Goal: Task Accomplishment & Management: Complete application form

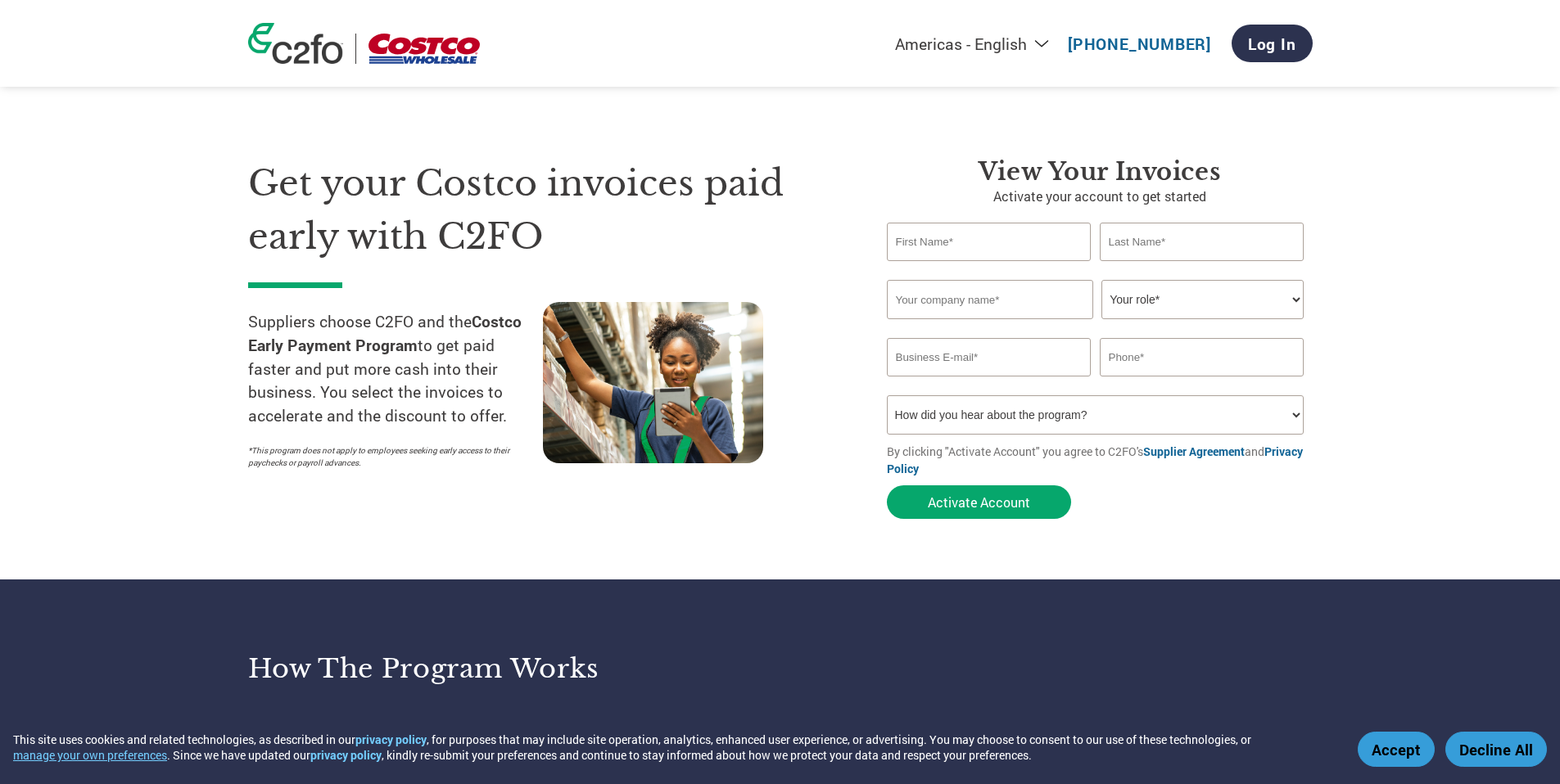
click at [1201, 452] on link "Supplier Agreement" at bounding box center [1195, 452] width 102 height 15
click at [973, 247] on input "text" at bounding box center [989, 242] width 205 height 38
type input "[PERSON_NAME]"
click at [1141, 233] on input "text" at bounding box center [1201, 242] width 205 height 38
type input "Aste"
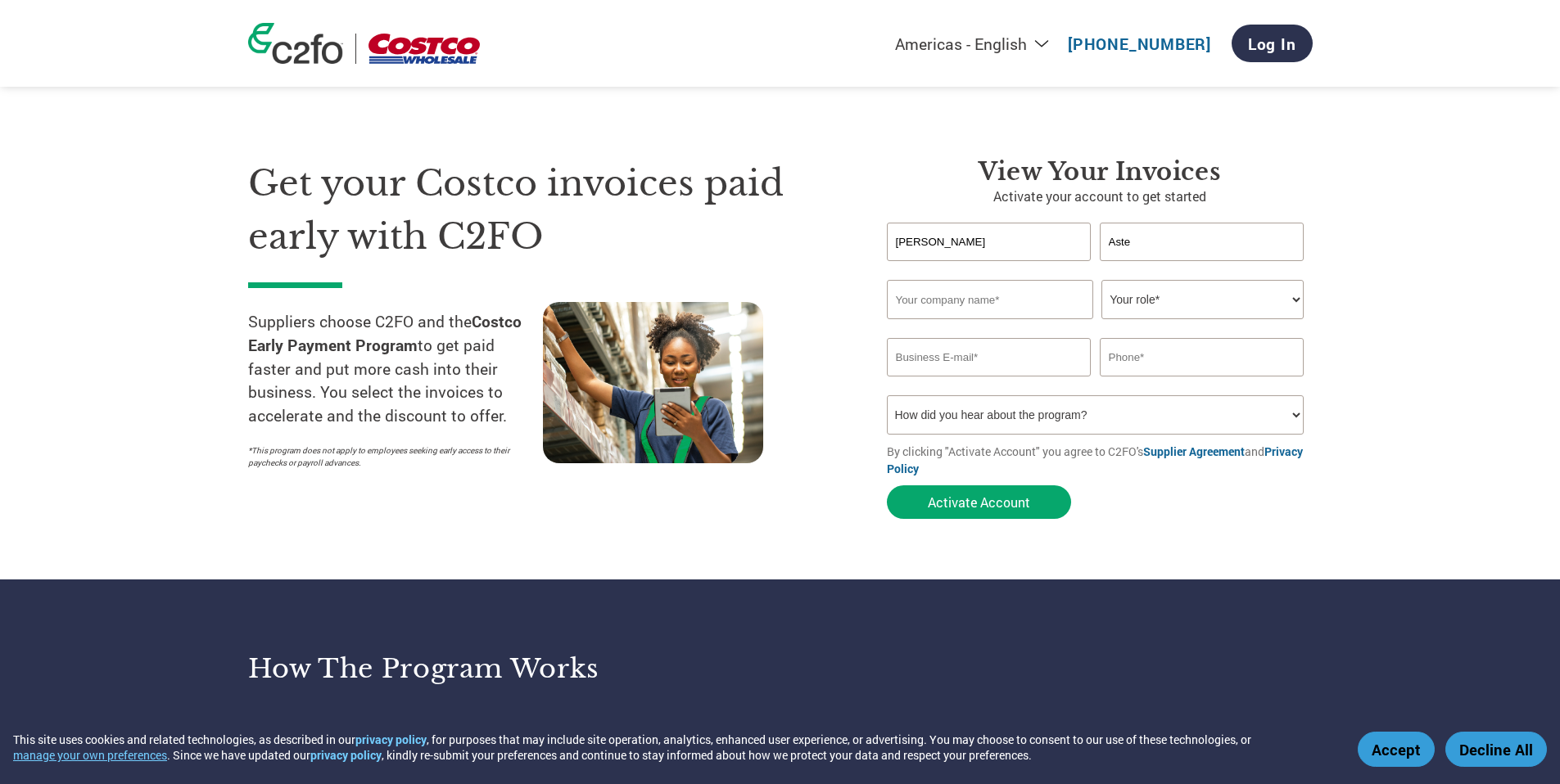
drag, startPoint x: 1005, startPoint y: 291, endPoint x: 1017, endPoint y: 300, distance: 15.0
click at [1005, 291] on input "text" at bounding box center [990, 299] width 207 height 39
type input "Vor Inc"
click at [1233, 296] on select "Your role* CFO Controller Credit Manager Finance Director Treasurer CEO Preside…" at bounding box center [1202, 299] width 202 height 39
select select "OTHER"
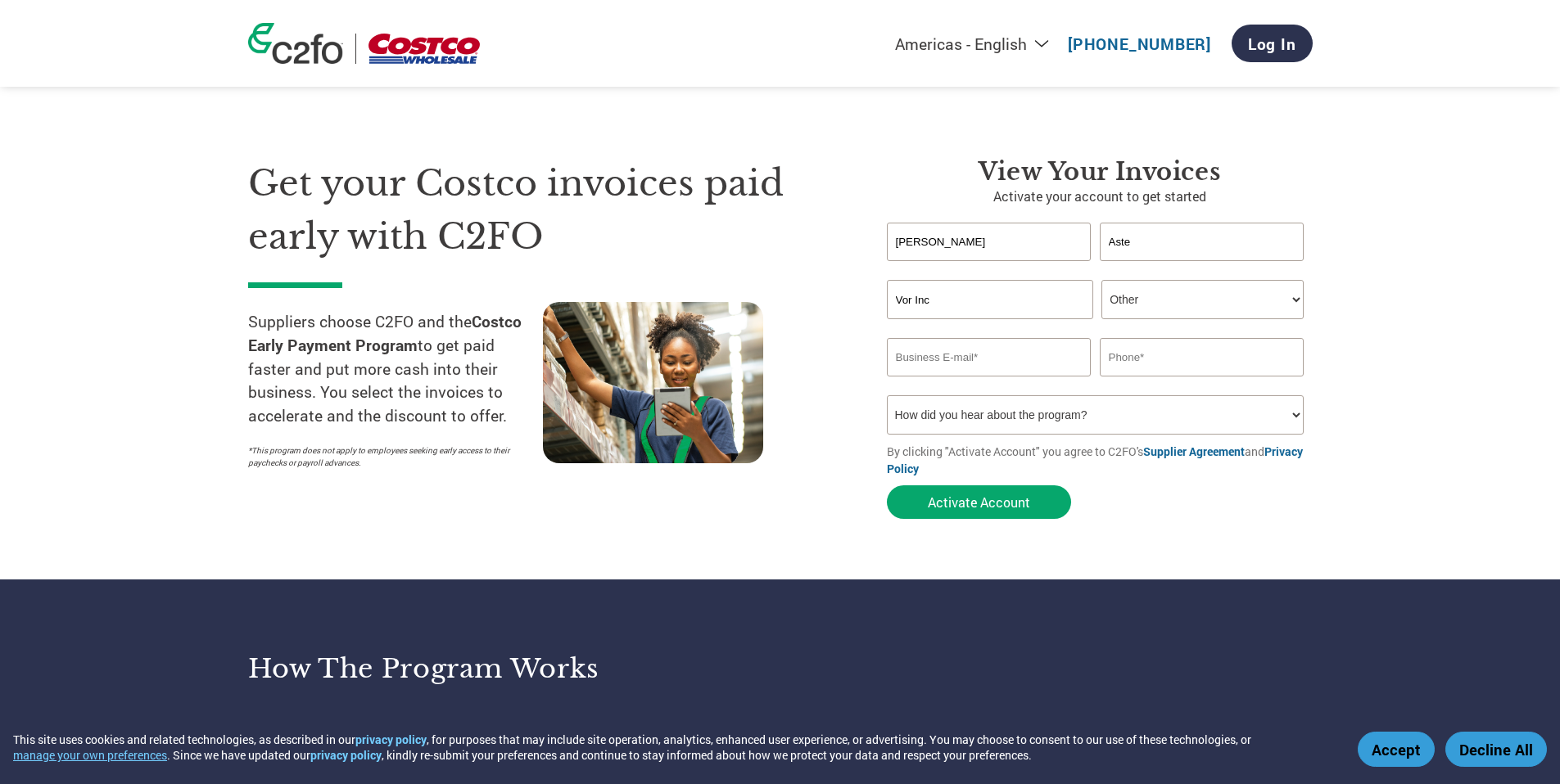
click at [1102, 280] on select "Your role* CFO Controller Credit Manager Finance Director Treasurer CEO Preside…" at bounding box center [1202, 299] width 202 height 39
click at [996, 366] on input "email" at bounding box center [989, 357] width 205 height 38
type input "j"
type input "[PERSON_NAME][EMAIL_ADDRESS][DOMAIN_NAME]"
type input "6103314369"
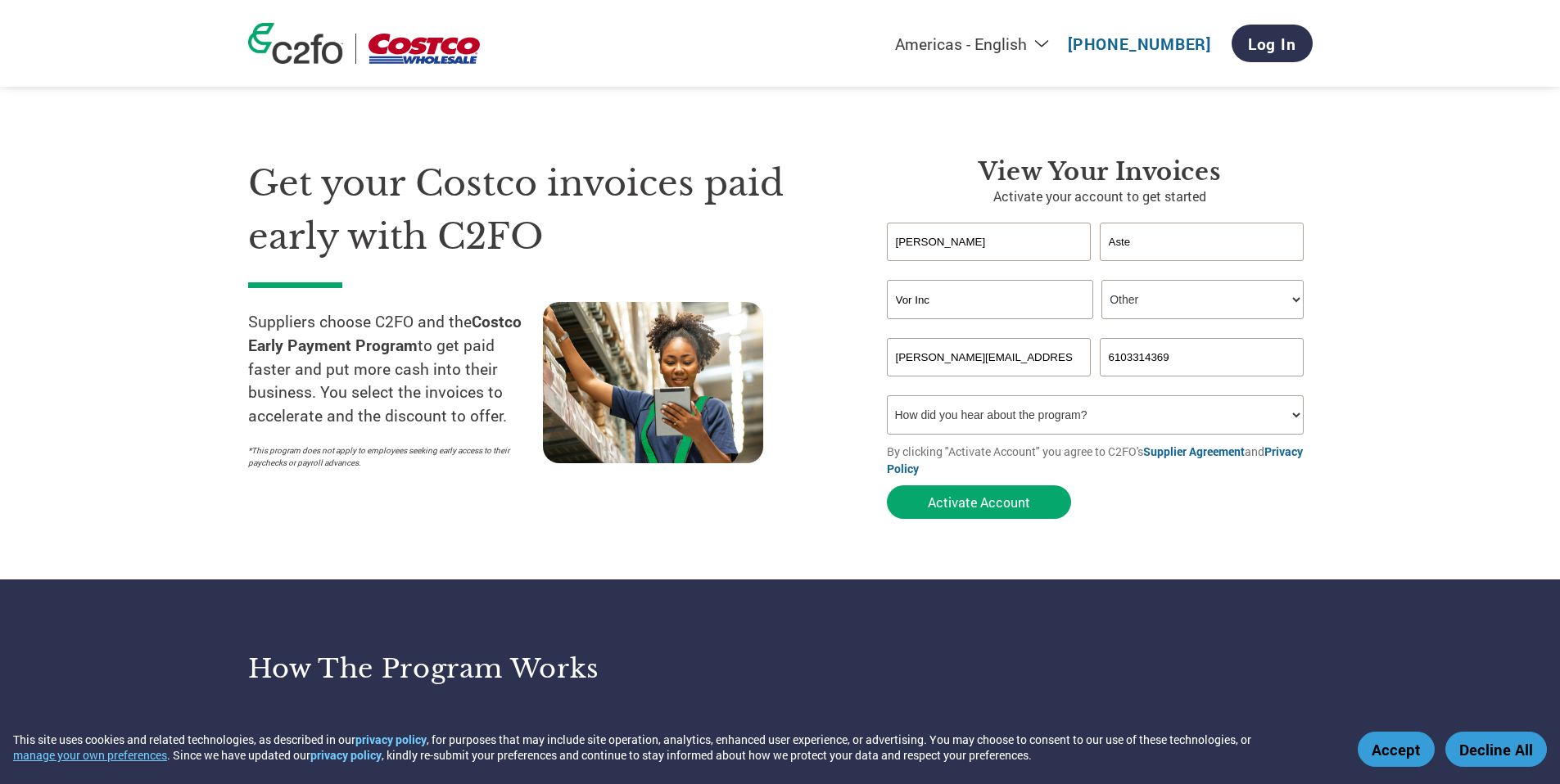
click at [1000, 405] on select "How did you hear about the program? Received a letter Email Social Media Online…" at bounding box center [1096, 415] width 418 height 39
select select "Email"
click at [887, 396] on select "How did you hear about the program? Received a letter Email Social Media Online…" at bounding box center [1096, 415] width 418 height 39
click at [1026, 507] on button "Activate Account" at bounding box center [979, 502] width 185 height 34
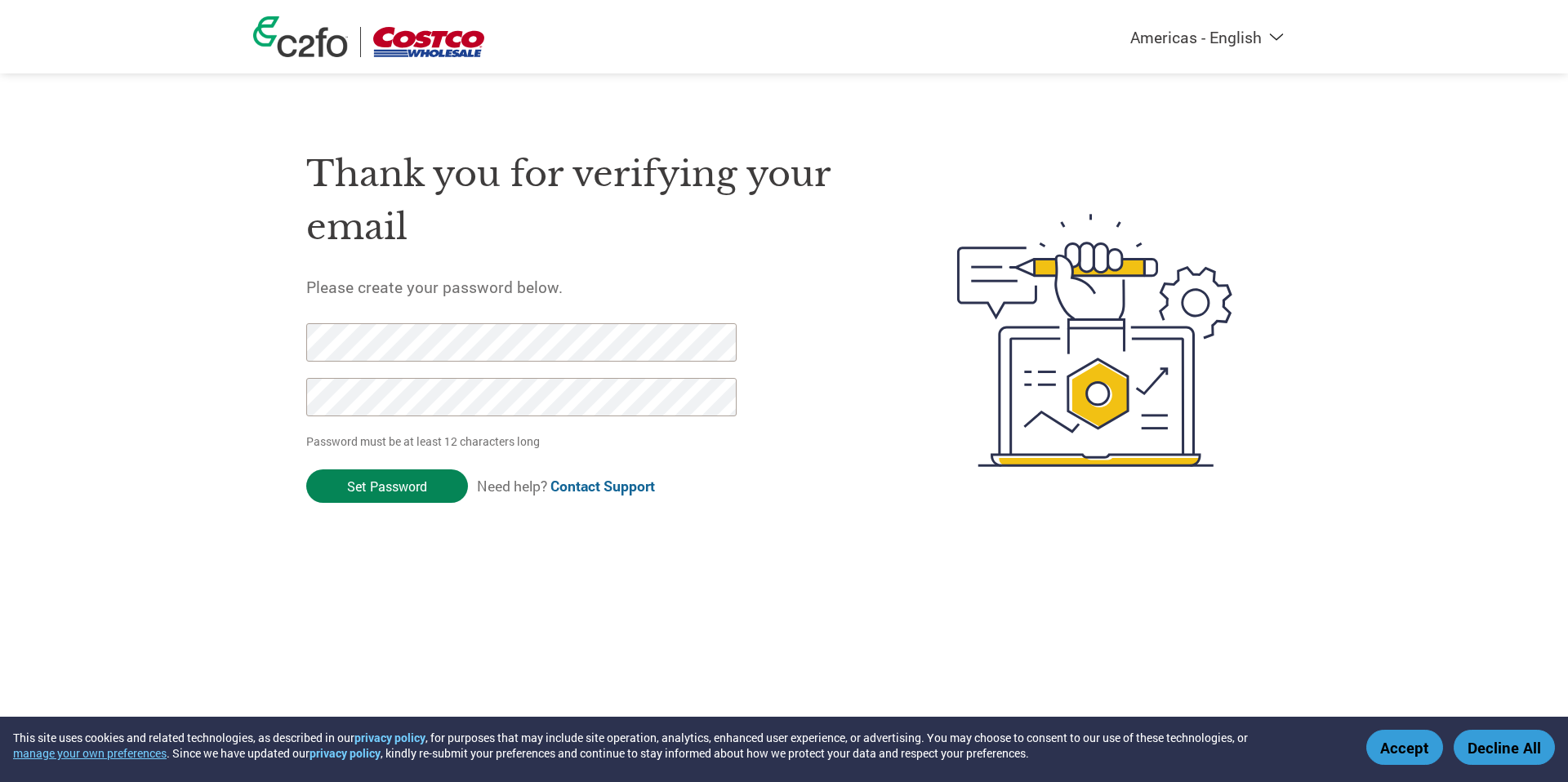
click at [412, 489] on input "Set Password" at bounding box center [387, 486] width 162 height 34
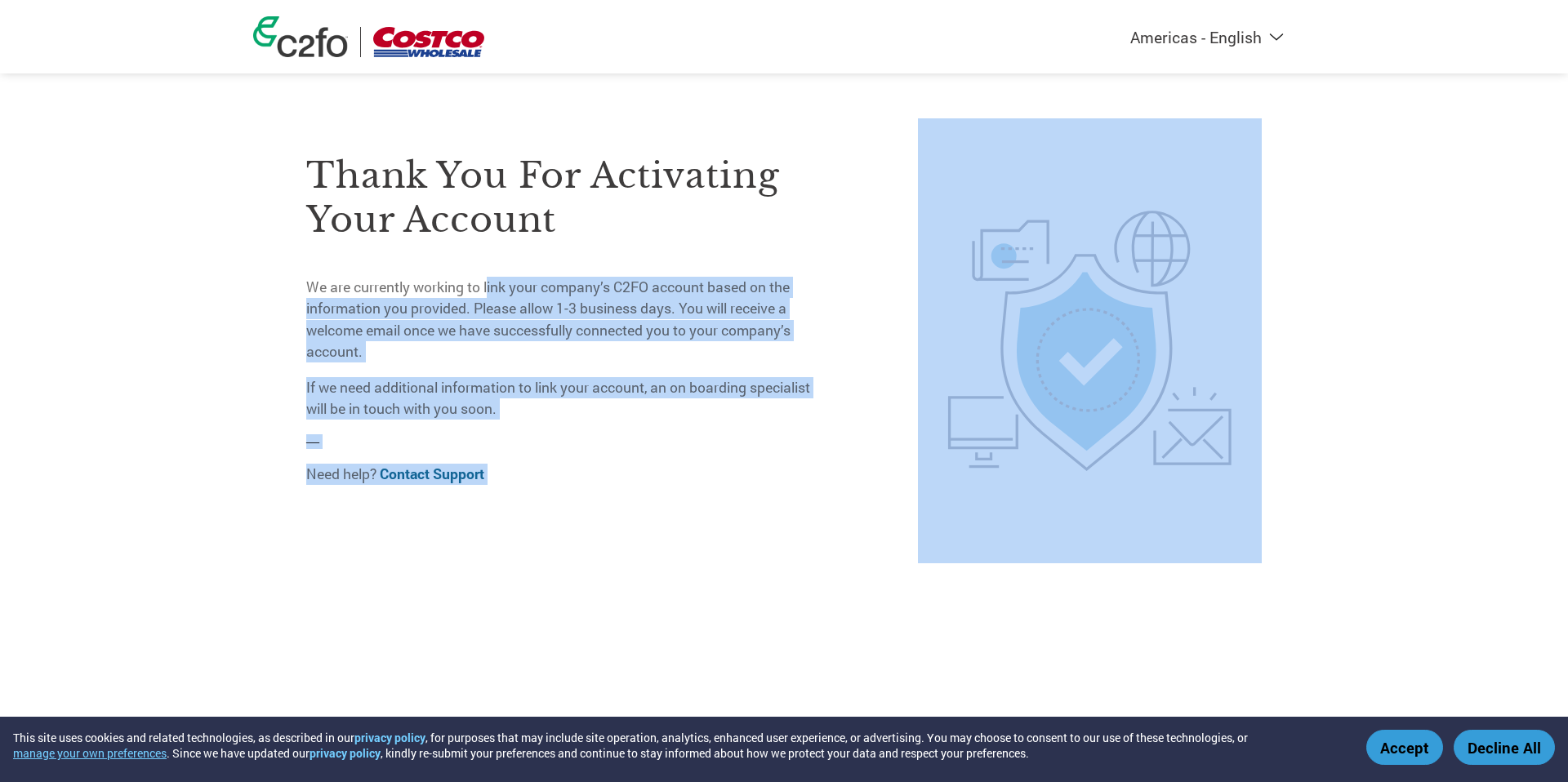
drag, startPoint x: 491, startPoint y: 286, endPoint x: 821, endPoint y: 300, distance: 330.3
click at [821, 300] on div "Thank you for activating your account We are currently working to link your com…" at bounding box center [784, 341] width 956 height 445
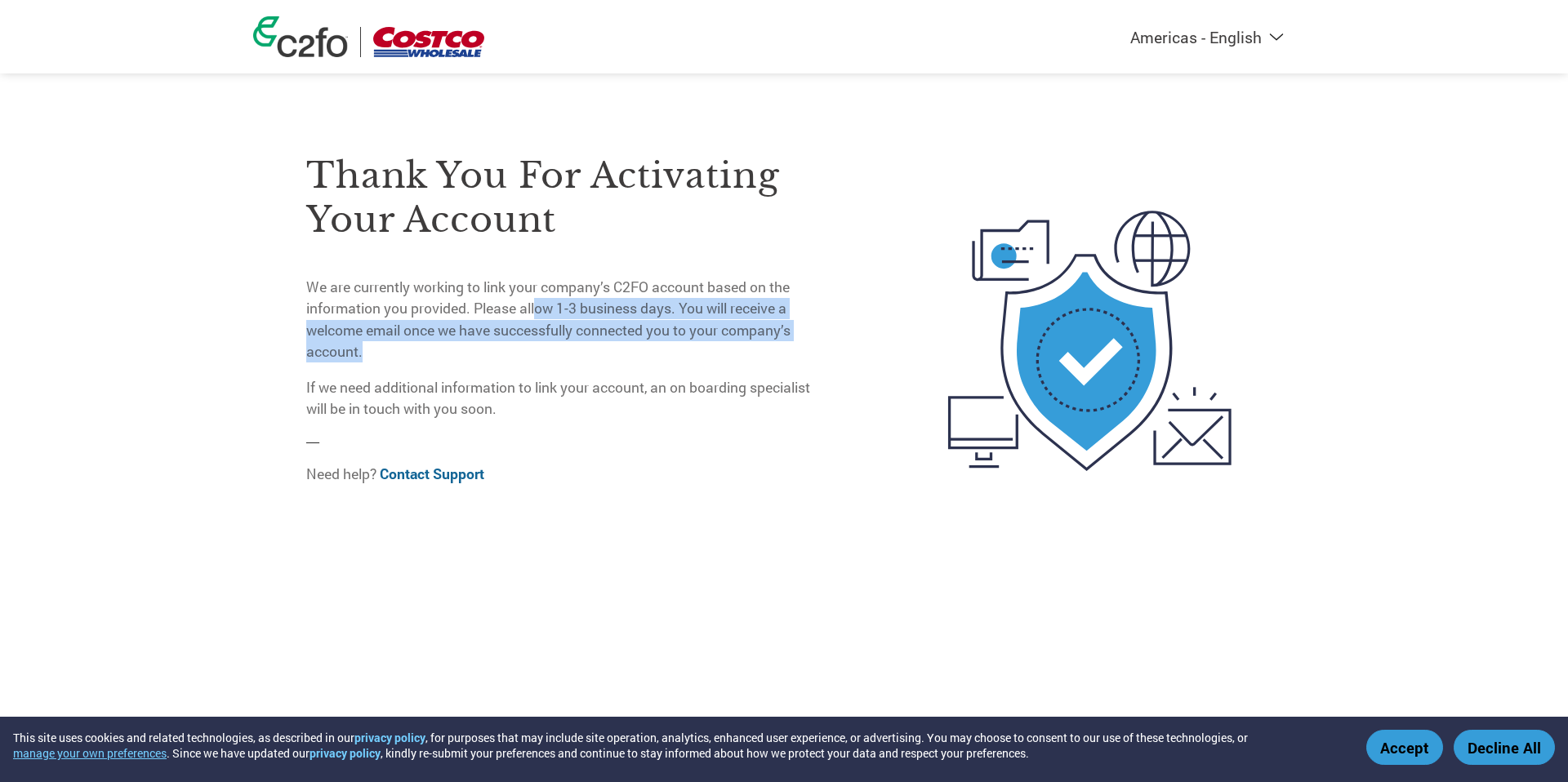
drag, startPoint x: 541, startPoint y: 307, endPoint x: 820, endPoint y: 356, distance: 283.3
click at [820, 356] on p "We are currently working to link your company’s C2FO account based on the infor…" at bounding box center [565, 320] width 517 height 86
click at [789, 350] on p "We are currently working to link your company’s C2FO account based on the infor…" at bounding box center [565, 320] width 517 height 86
